Goal: Check status: Check status

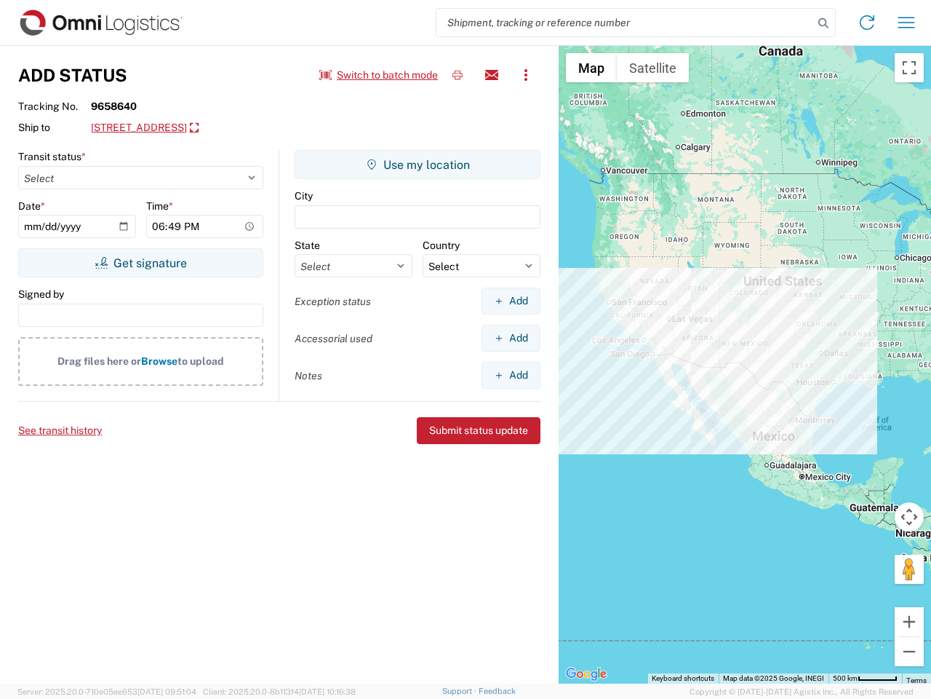
click at [625, 23] on input "search" at bounding box center [625, 23] width 377 height 28
click at [824, 23] on icon at bounding box center [824, 23] width 20 height 20
click at [867, 23] on icon at bounding box center [867, 22] width 23 height 23
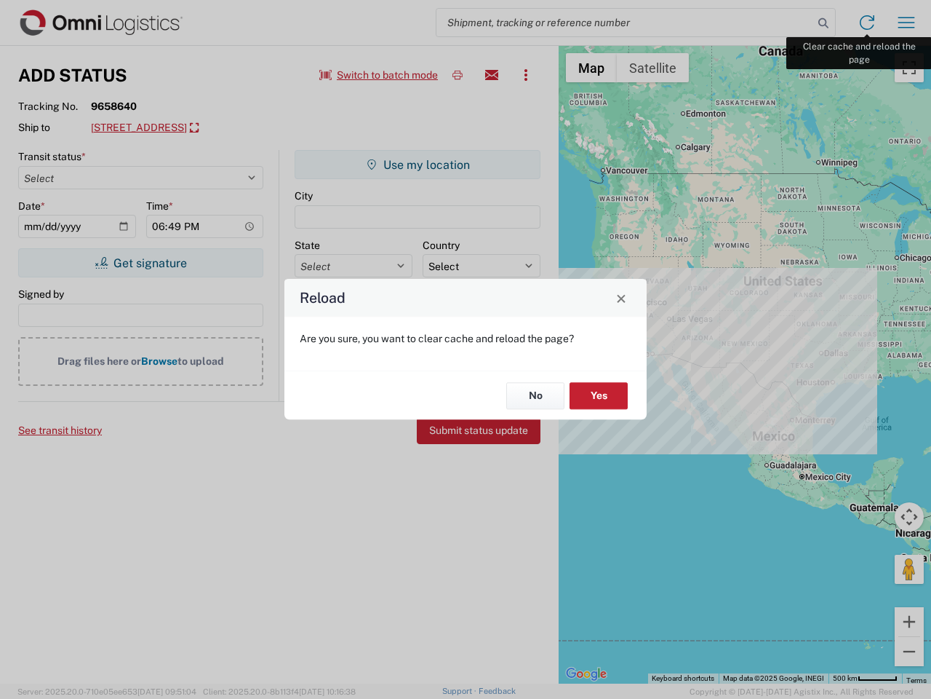
click at [907, 23] on div "Reload Are you sure, you want to clear cache and reload the page? No Yes" at bounding box center [465, 349] width 931 height 699
click at [379, 75] on div "Reload Are you sure, you want to clear cache and reload the page? No Yes" at bounding box center [465, 349] width 931 height 699
click at [458, 75] on div "Reload Are you sure, you want to clear cache and reload the page? No Yes" at bounding box center [465, 349] width 931 height 699
click at [492, 75] on div "Reload Are you sure, you want to clear cache and reload the page? No Yes" at bounding box center [465, 349] width 931 height 699
click at [526, 75] on div "Reload Are you sure, you want to clear cache and reload the page? No Yes" at bounding box center [465, 349] width 931 height 699
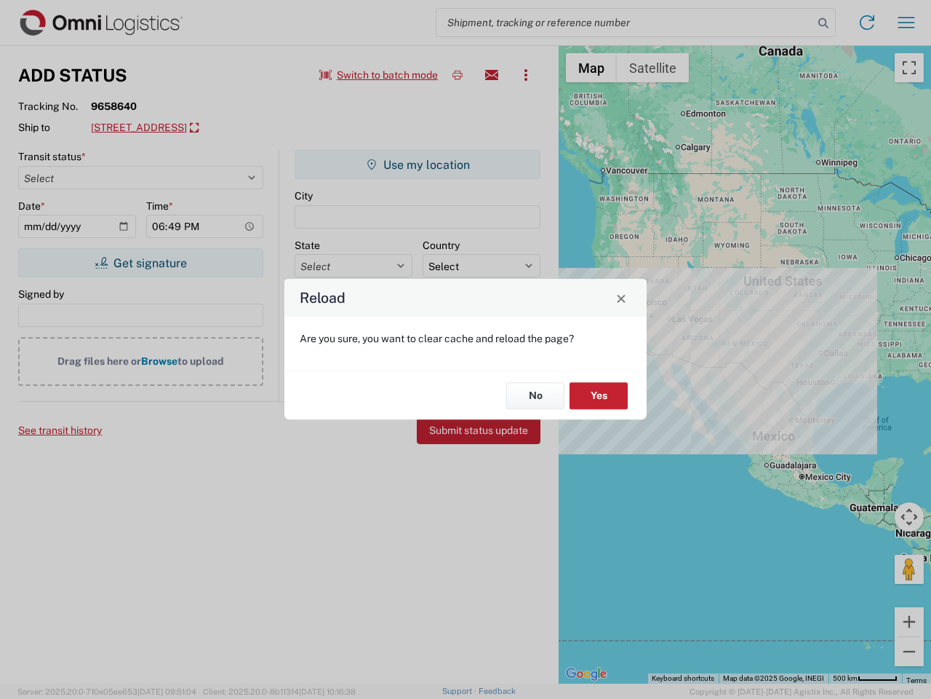
click at [207, 128] on div "Reload Are you sure, you want to clear cache and reload the page? No Yes" at bounding box center [465, 349] width 931 height 699
click at [140, 263] on div "Reload Are you sure, you want to clear cache and reload the page? No Yes" at bounding box center [465, 349] width 931 height 699
